Goal: Navigation & Orientation: Find specific page/section

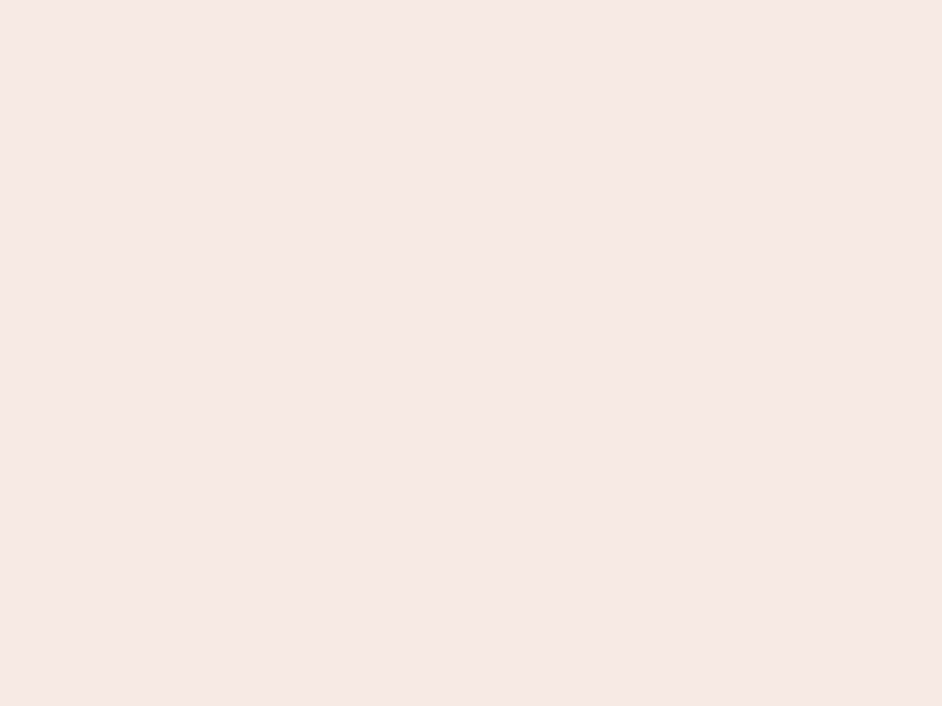
click at [471, 353] on nb-app "Almost there Thank you for registering for Newbook. Your account is under revie…" at bounding box center [471, 353] width 942 height 706
click at [471, 0] on nb-app "Almost there Thank you for registering for Newbook. Your account is under revie…" at bounding box center [471, 353] width 942 height 706
click at [503, 0] on nb-app "Almost there Thank you for registering for Newbook. Your account is under revie…" at bounding box center [471, 353] width 942 height 706
click at [471, 353] on nb-app "Almost there Thank you for registering for Newbook. Your account is under revie…" at bounding box center [471, 353] width 942 height 706
click at [471, 0] on nb-app "Almost there Thank you for registering for Newbook. Your account is under revie…" at bounding box center [471, 353] width 942 height 706
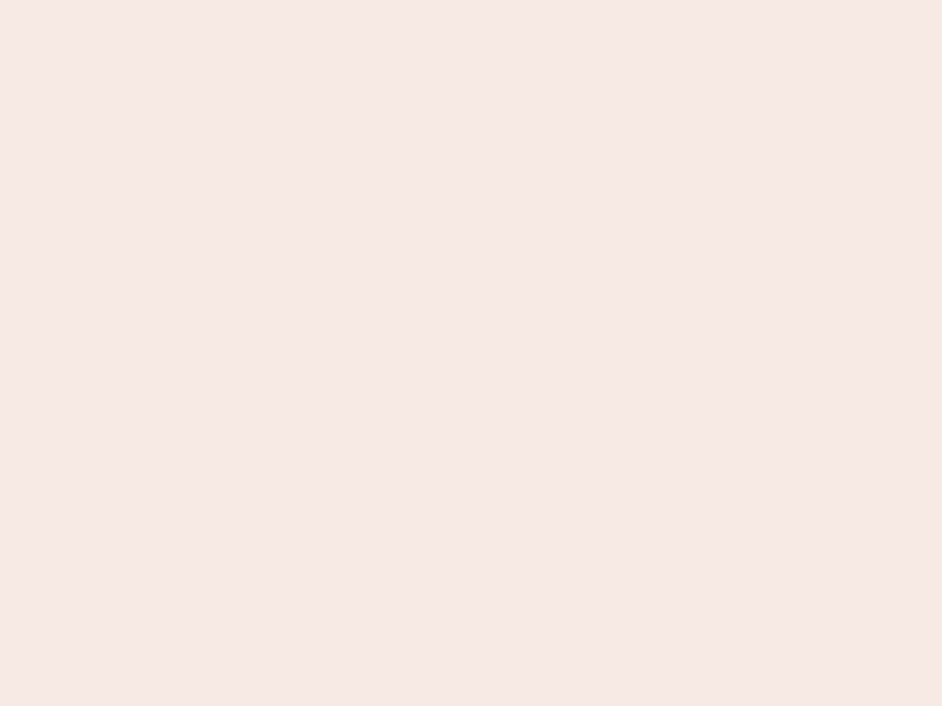
click at [329, 0] on nb-app "Almost there Thank you for registering for Newbook. Your account is under revie…" at bounding box center [471, 353] width 942 height 706
click at [471, 353] on nb-app "Almost there Thank you for registering for Newbook. Your account is under revie…" at bounding box center [471, 353] width 942 height 706
click at [471, 0] on nb-app "Almost there Thank you for registering for Newbook. Your account is under revie…" at bounding box center [471, 353] width 942 height 706
click at [329, 0] on nb-app "Almost there Thank you for registering for Newbook. Your account is under revie…" at bounding box center [471, 353] width 942 height 706
click at [471, 353] on nb-app "Almost there Thank you for registering for Newbook. Your account is under revie…" at bounding box center [471, 353] width 942 height 706
